Goal: Transaction & Acquisition: Subscribe to service/newsletter

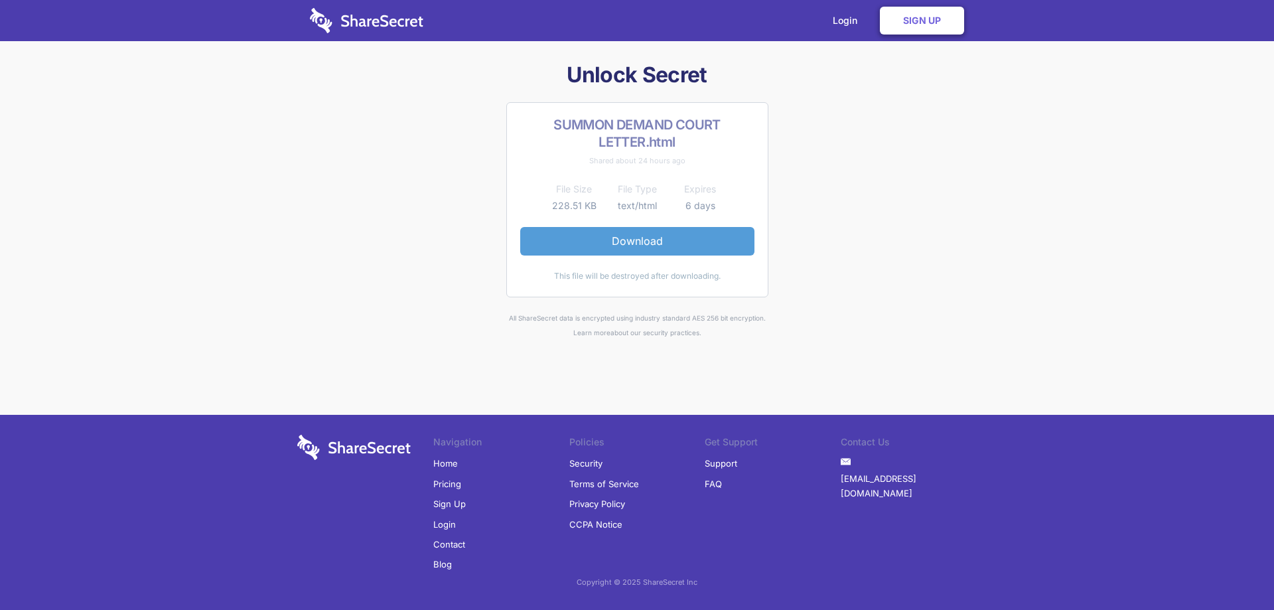
click at [682, 238] on link "Download" at bounding box center [637, 241] width 234 height 28
click at [612, 234] on link "Download" at bounding box center [637, 241] width 234 height 28
click at [927, 19] on link "Sign Up" at bounding box center [922, 21] width 84 height 28
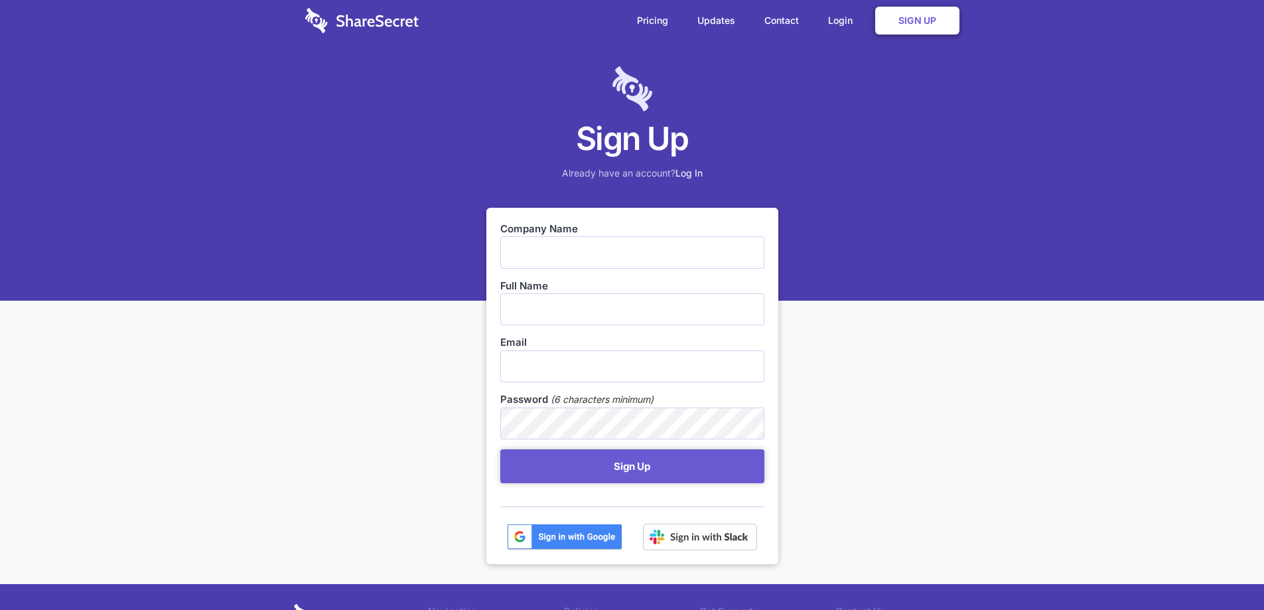
click at [586, 254] on input "text" at bounding box center [632, 252] width 264 height 32
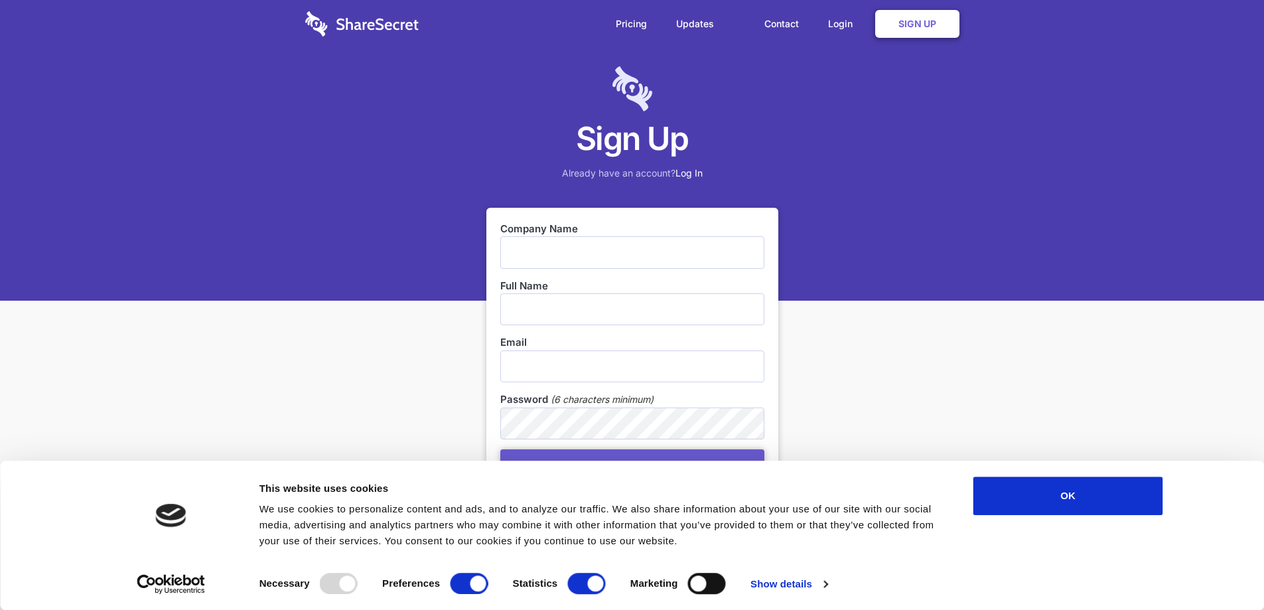
click at [1054, 345] on div "Sign Up Already have an account? Log In Company Name Full Name Email Password (…" at bounding box center [632, 415] width 1264 height 830
click at [601, 254] on input "text" at bounding box center [632, 252] width 264 height 32
type input "f"
type input "a"
type input "FSG"
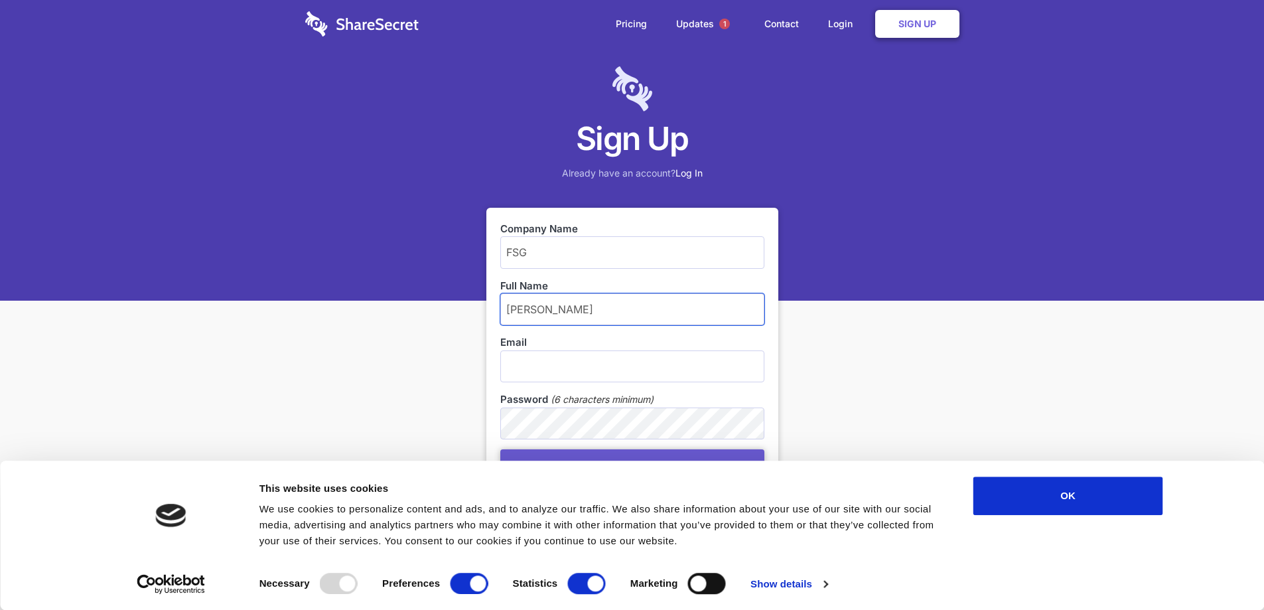
type input "[PERSON_NAME]"
click at [564, 366] on input "email" at bounding box center [632, 366] width 264 height 32
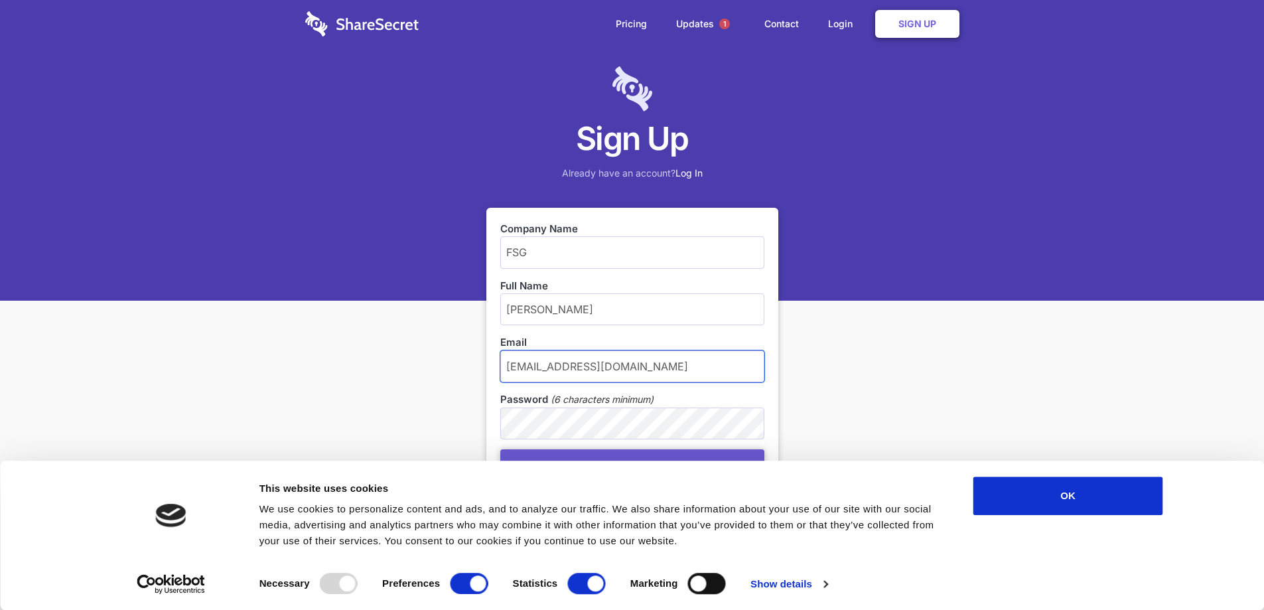
type input "[EMAIL_ADDRESS][DOMAIN_NAME]"
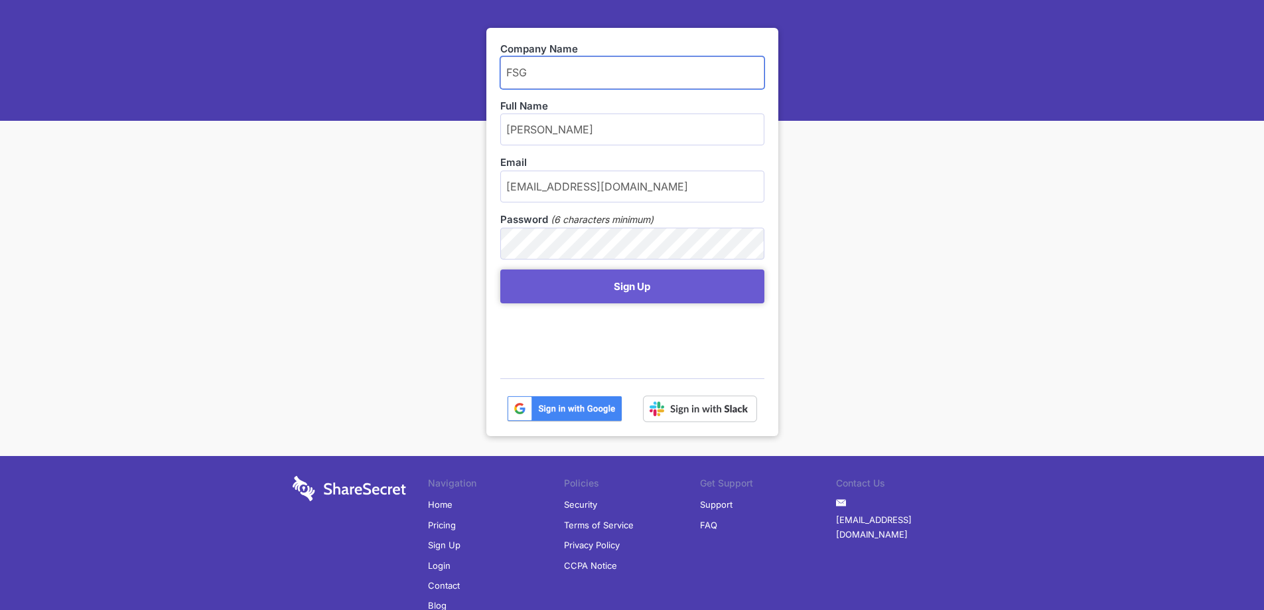
scroll to position [199, 0]
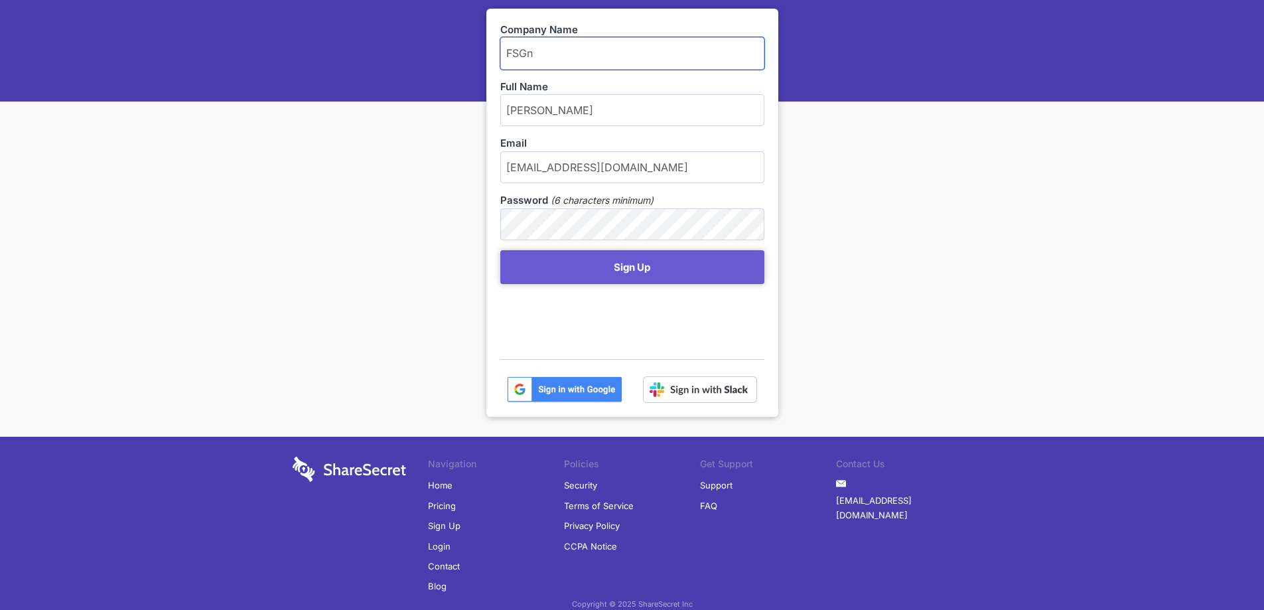
type input "FSG"
click at [586, 393] on img at bounding box center [564, 389] width 115 height 27
